Goal: Transaction & Acquisition: Book appointment/travel/reservation

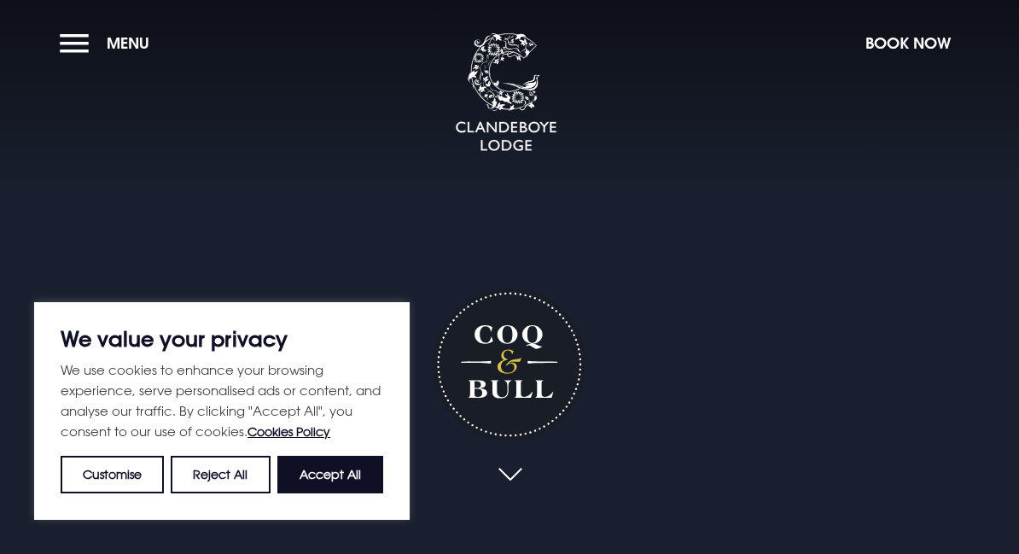
click at [312, 481] on button "Accept All" at bounding box center [330, 475] width 106 height 38
checkbox input "true"
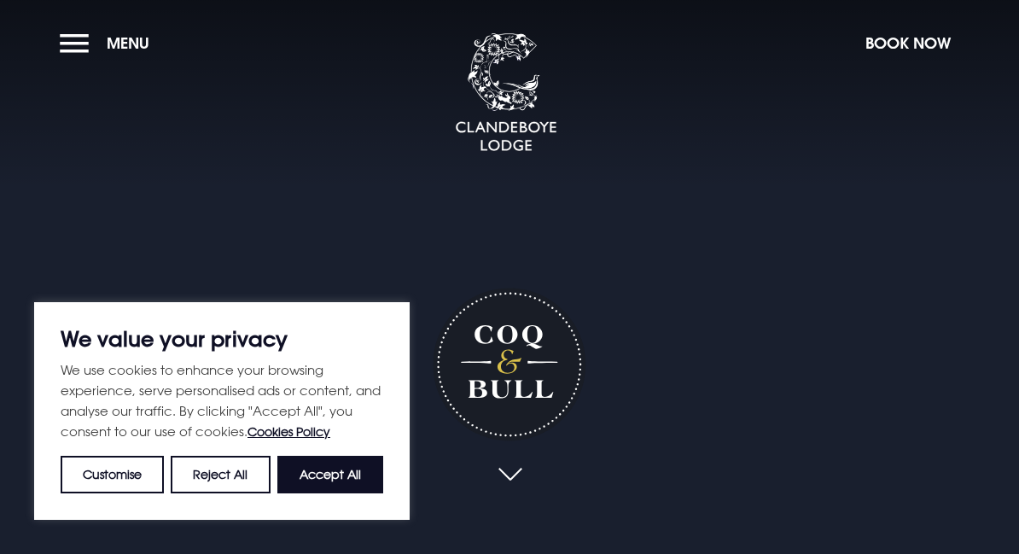
checkbox input "true"
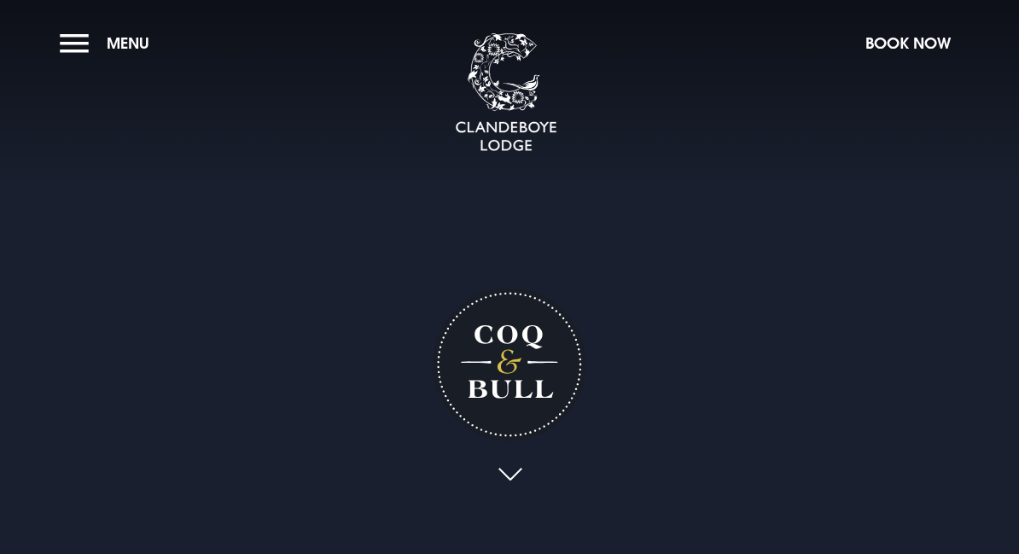
click at [920, 49] on button "Book Now" at bounding box center [908, 43] width 102 height 37
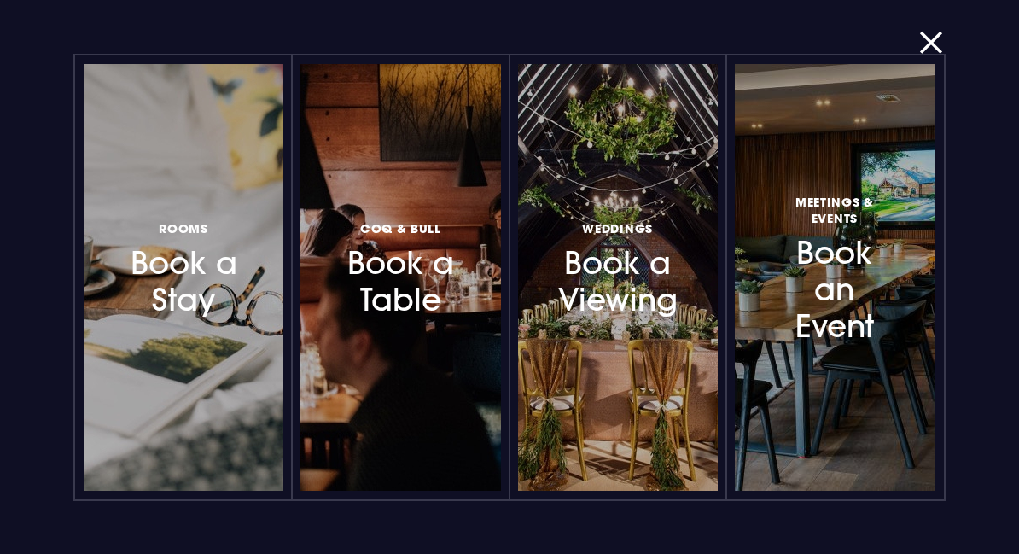
click at [394, 276] on h3 "Coq & Bull Book a Table" at bounding box center [401, 269] width 118 height 102
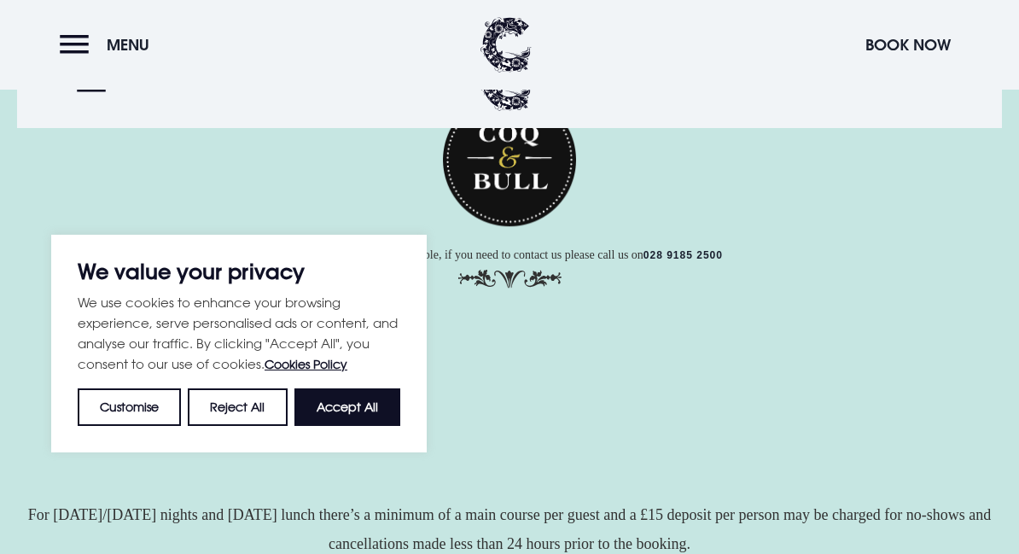
scroll to position [342, 0]
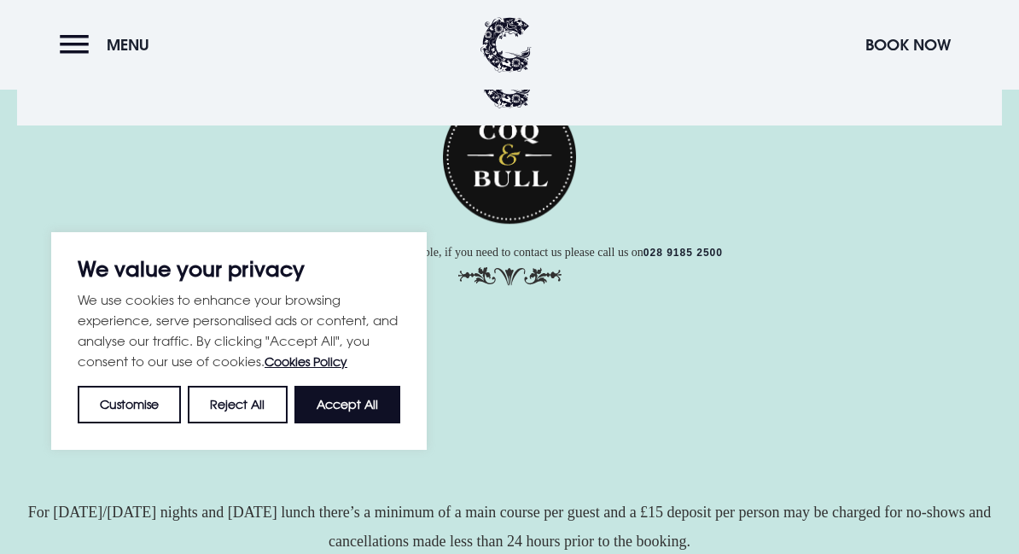
click at [371, 400] on button "Accept All" at bounding box center [348, 404] width 106 height 38
checkbox input "true"
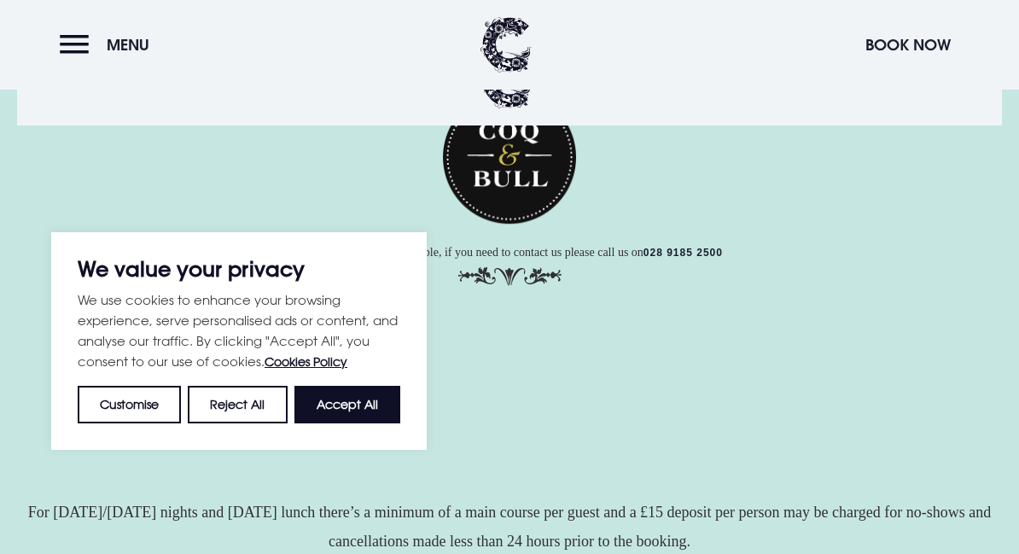
checkbox input "true"
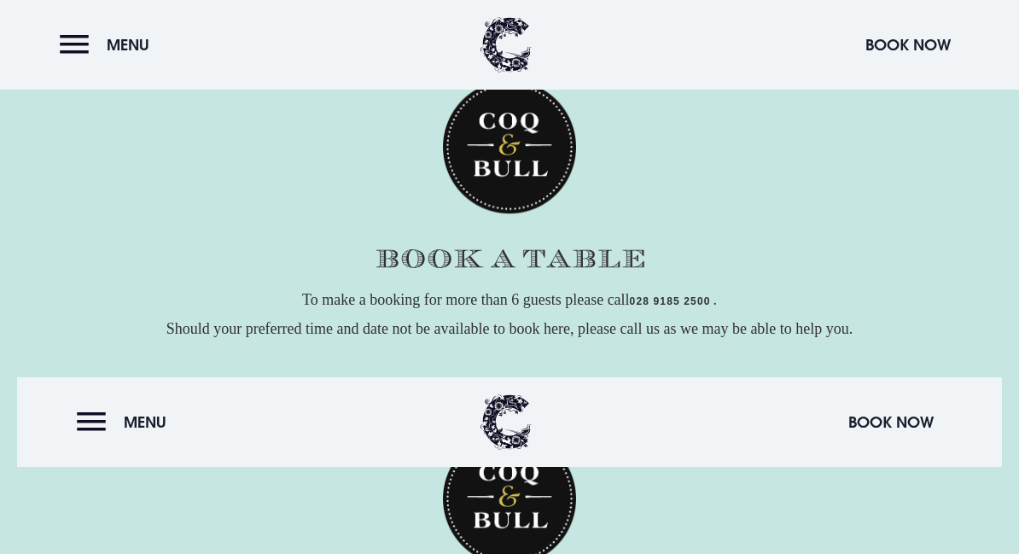
scroll to position [0, 0]
